Goal: Check status: Check status

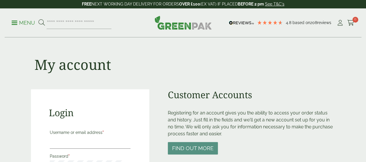
scroll to position [58, 0]
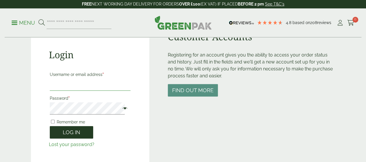
type input "**********"
click at [64, 129] on button "Log in" at bounding box center [71, 132] width 43 height 12
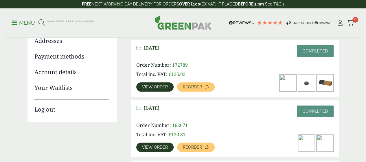
scroll to position [87, 0]
click at [162, 87] on span "View order" at bounding box center [155, 87] width 26 height 4
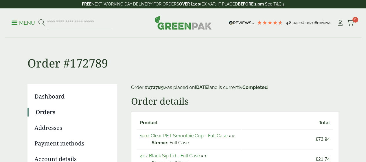
click at [155, 86] on mark "172789" at bounding box center [156, 86] width 16 height 5
copy p "172789"
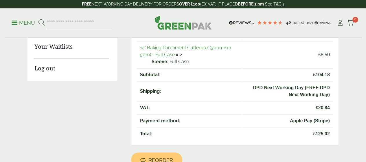
scroll to position [116, 0]
